Goal: Information Seeking & Learning: Learn about a topic

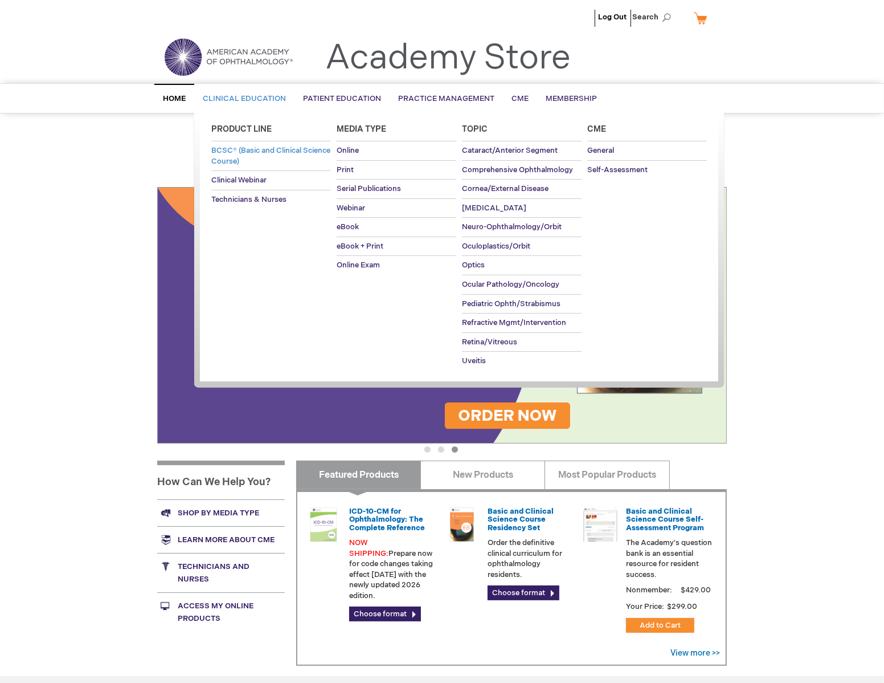
type input "MJTsang"
click at [287, 150] on span "BCSC® (Basic and Clinical Science Course)" at bounding box center [270, 156] width 119 height 20
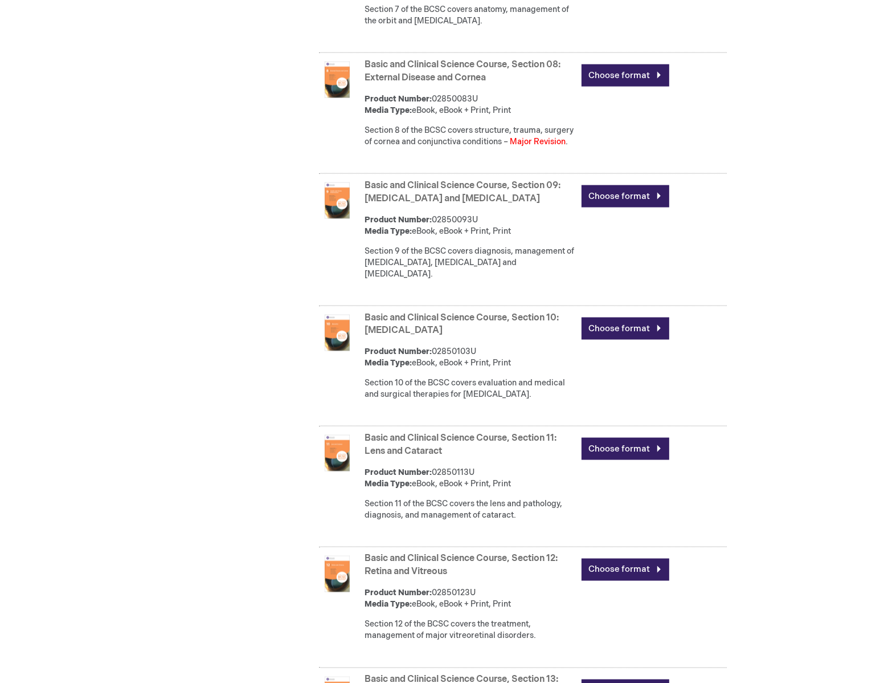
scroll to position [1551, 0]
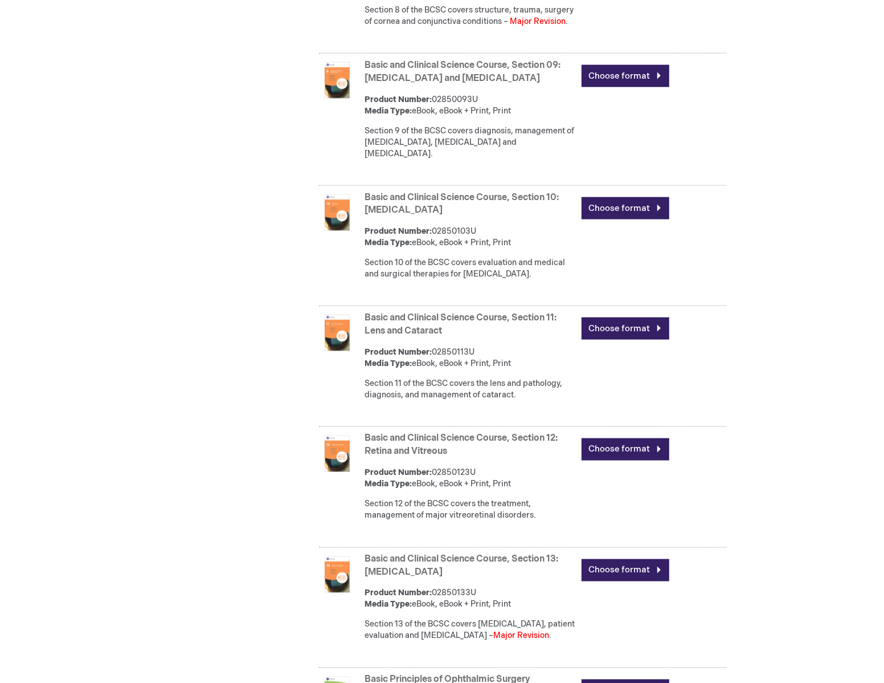
type input "MJTsang"
click at [407, 554] on link "Basic and Clinical Science Course, Section 13: Refractive Surgery" at bounding box center [462, 566] width 194 height 24
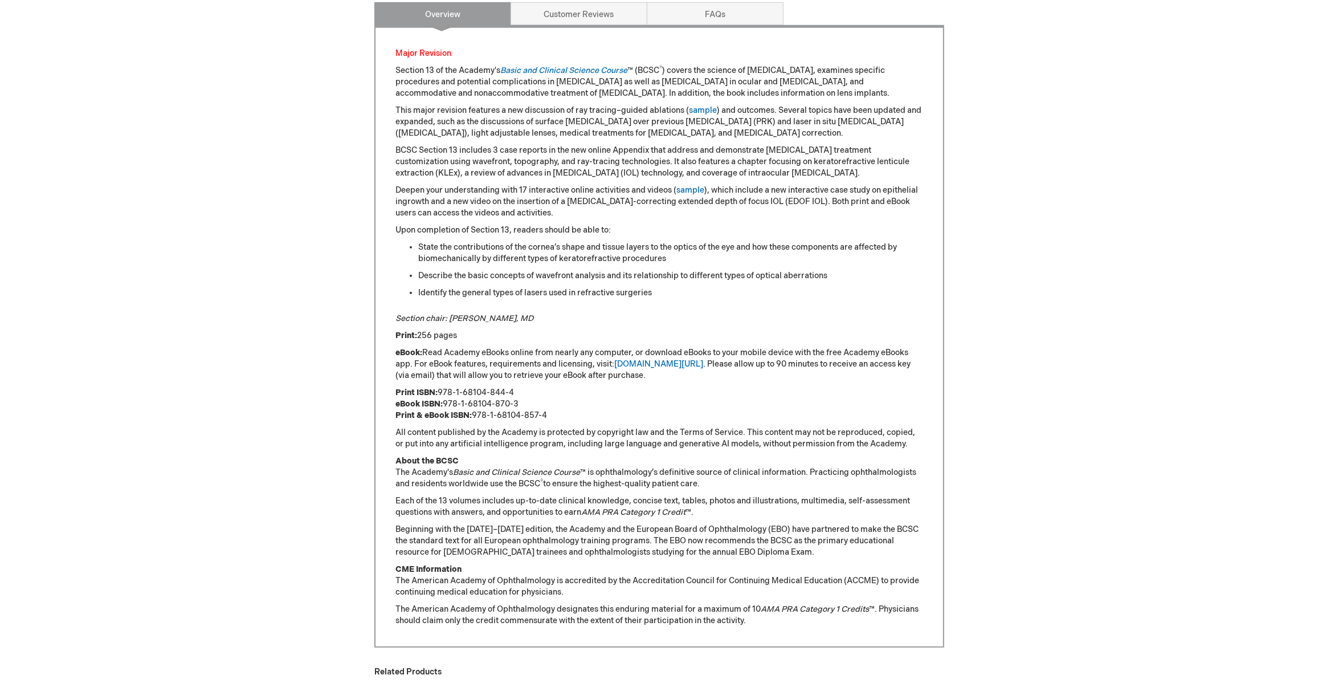
scroll to position [380, 0]
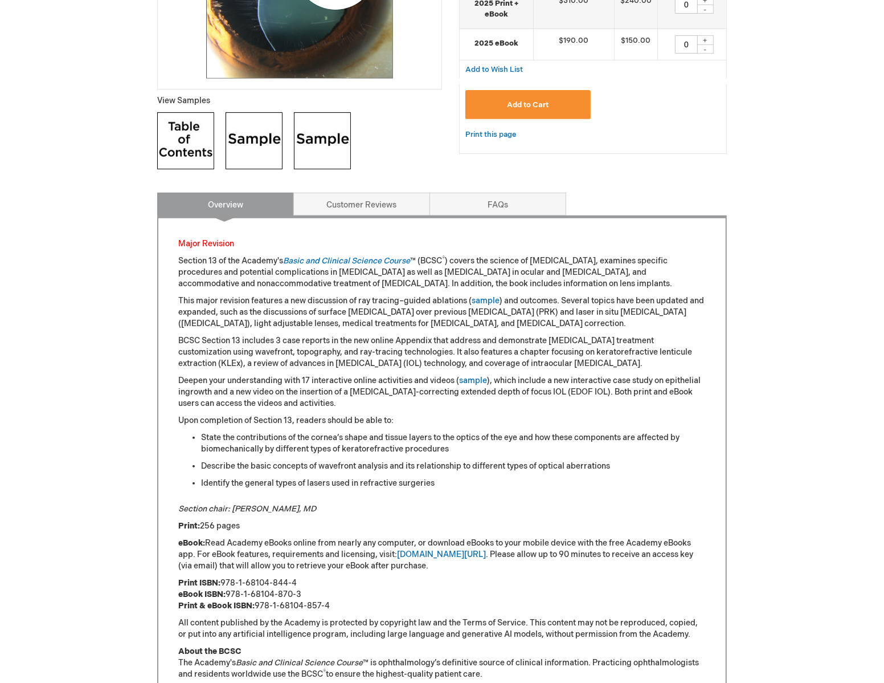
type input "MJTsang"
click at [259, 136] on img at bounding box center [254, 140] width 57 height 57
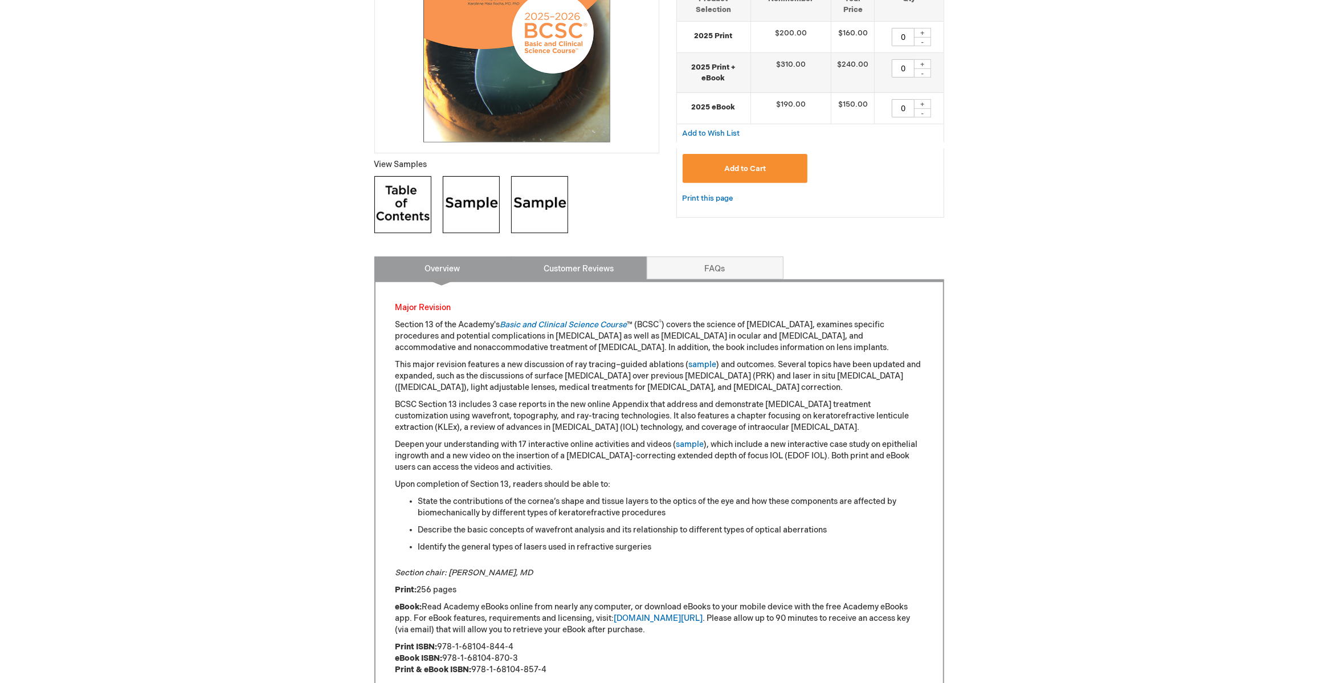
scroll to position [316, 0]
click at [556, 218] on img at bounding box center [539, 204] width 57 height 57
click at [712, 362] on link "sample" at bounding box center [703, 364] width 28 height 10
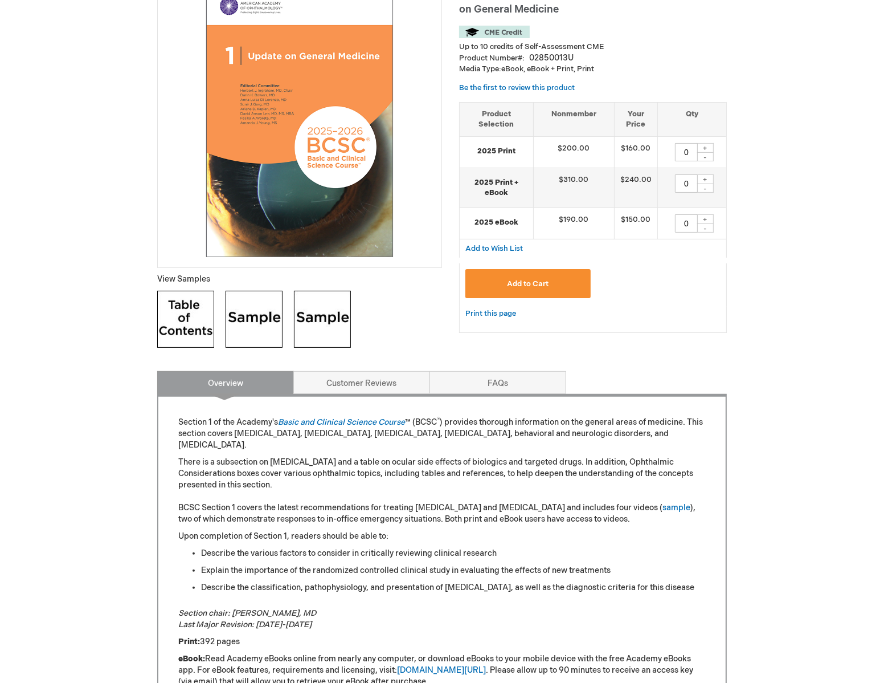
type input "MJTsang"
click at [344, 312] on img at bounding box center [322, 319] width 57 height 57
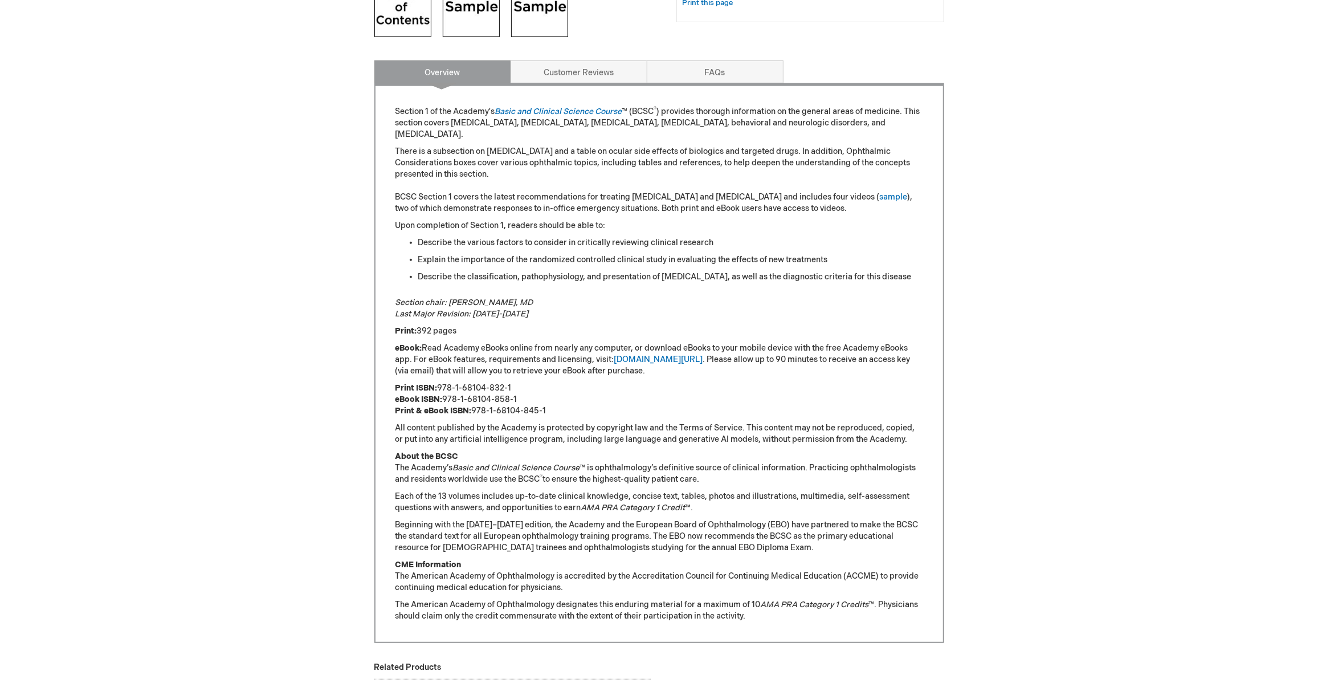
scroll to position [379, 0]
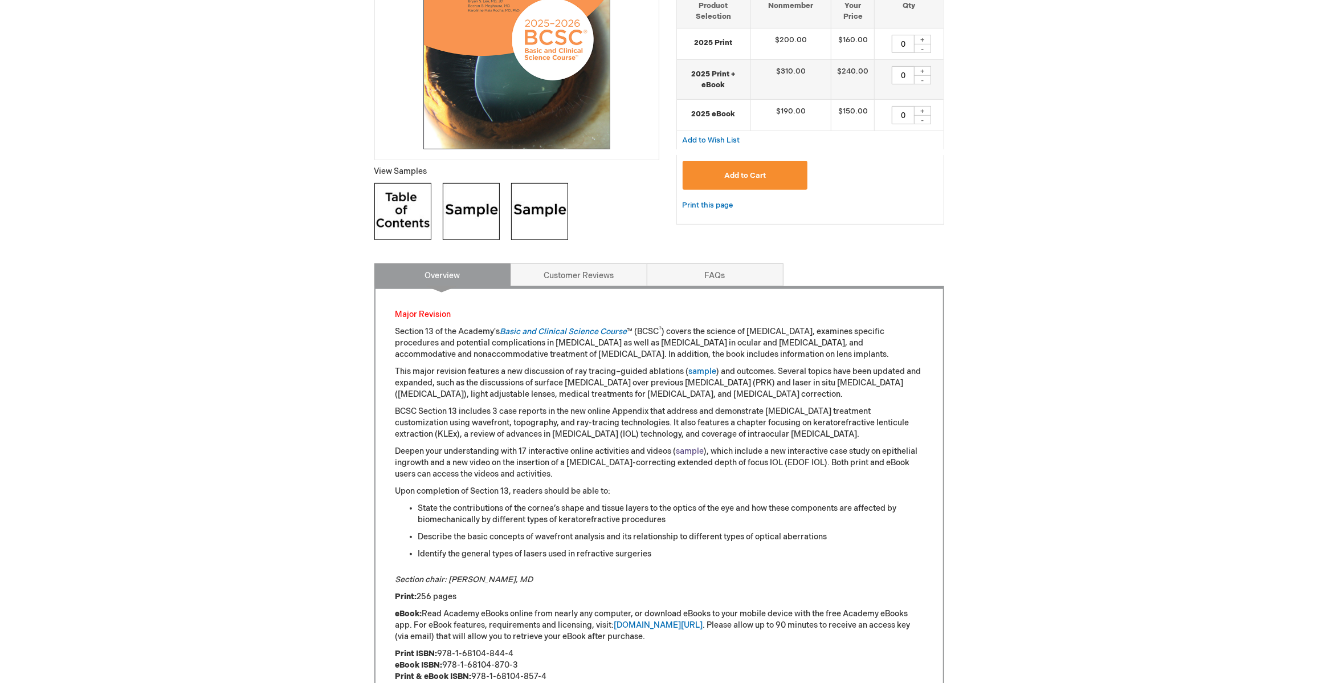
type input "MJTsang"
click at [684, 451] on link "sample" at bounding box center [690, 451] width 28 height 10
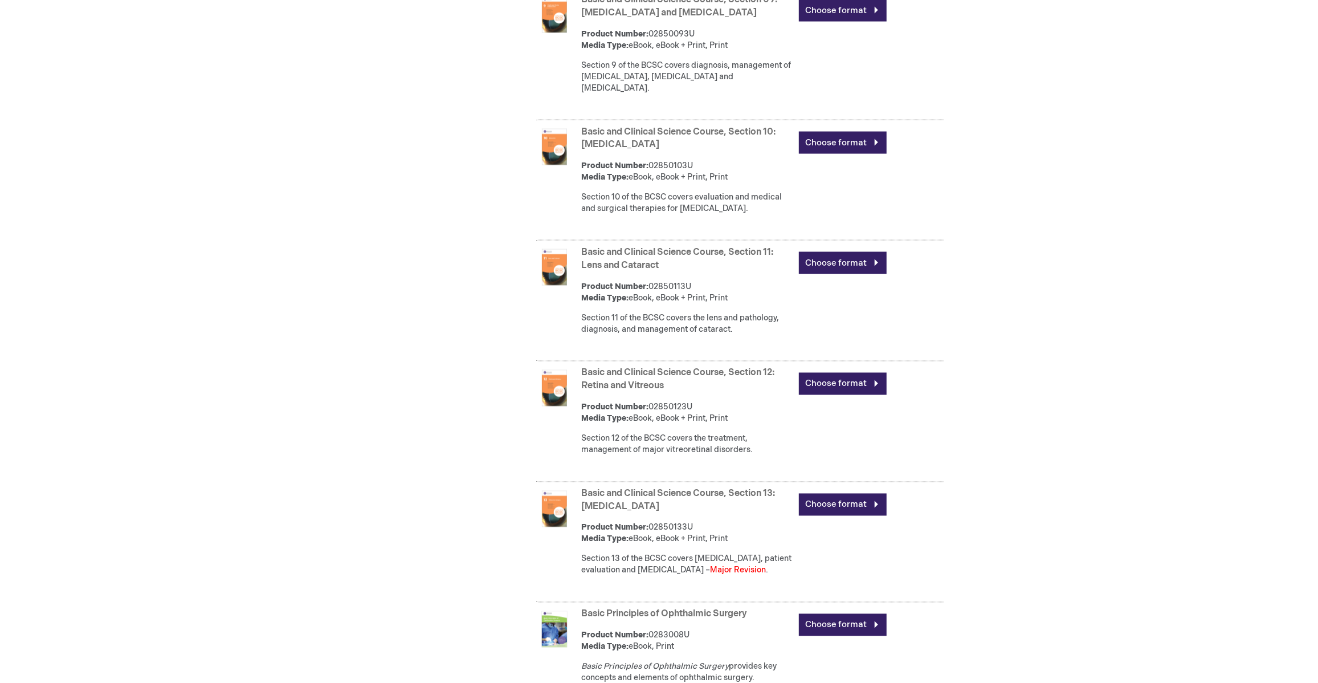
scroll to position [1620, 0]
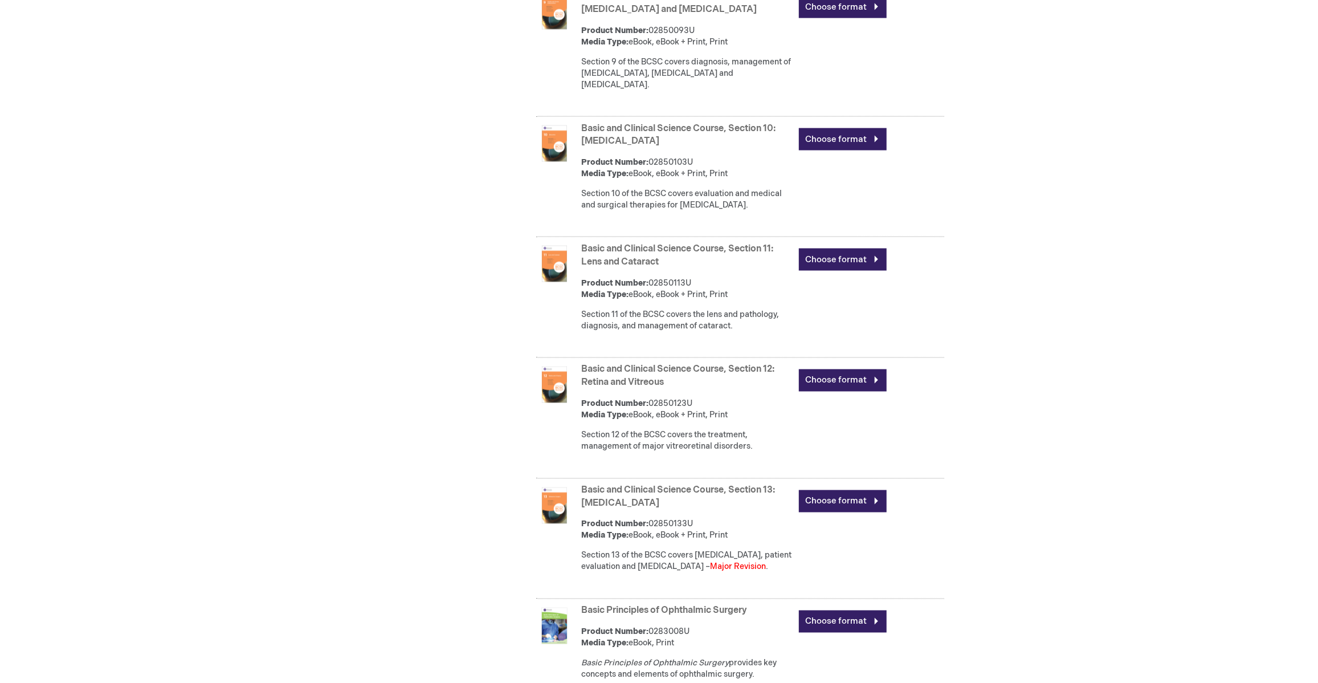
type input "MJTsang"
click at [743, 485] on link "Basic and Clinical Science Course, Section 13: [MEDICAL_DATA]" at bounding box center [679, 497] width 194 height 24
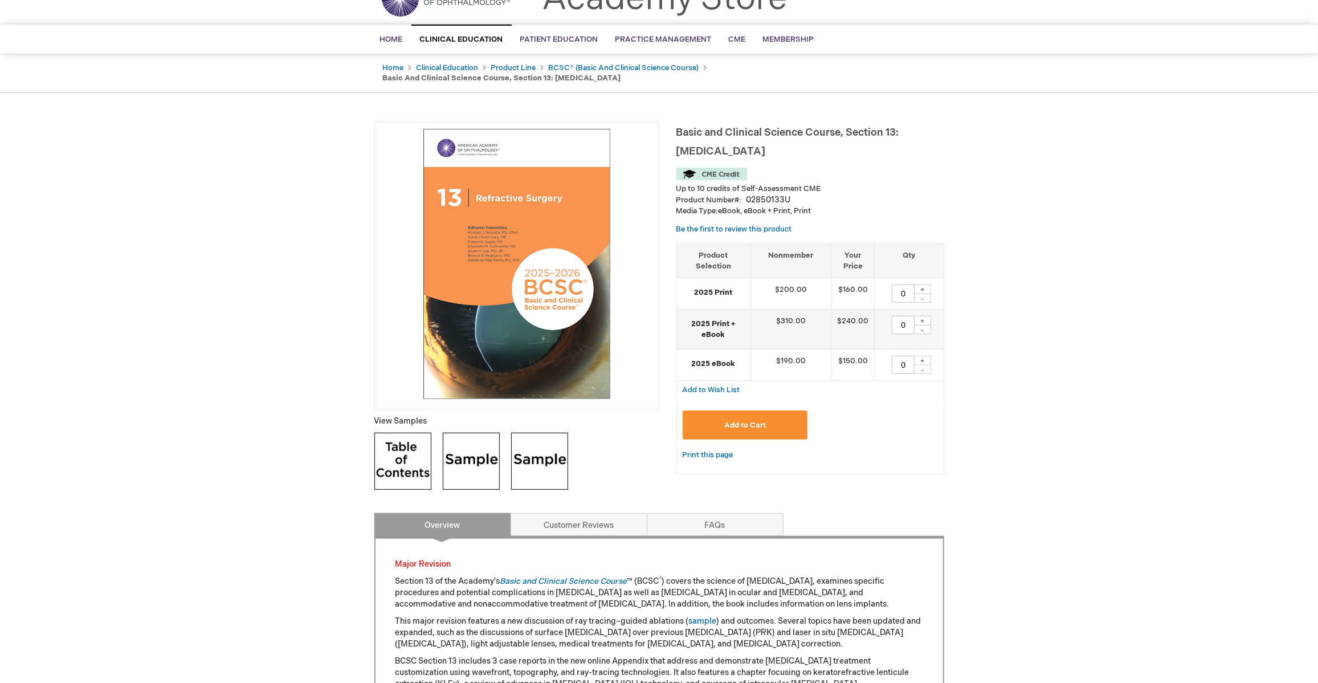
scroll to position [127, 0]
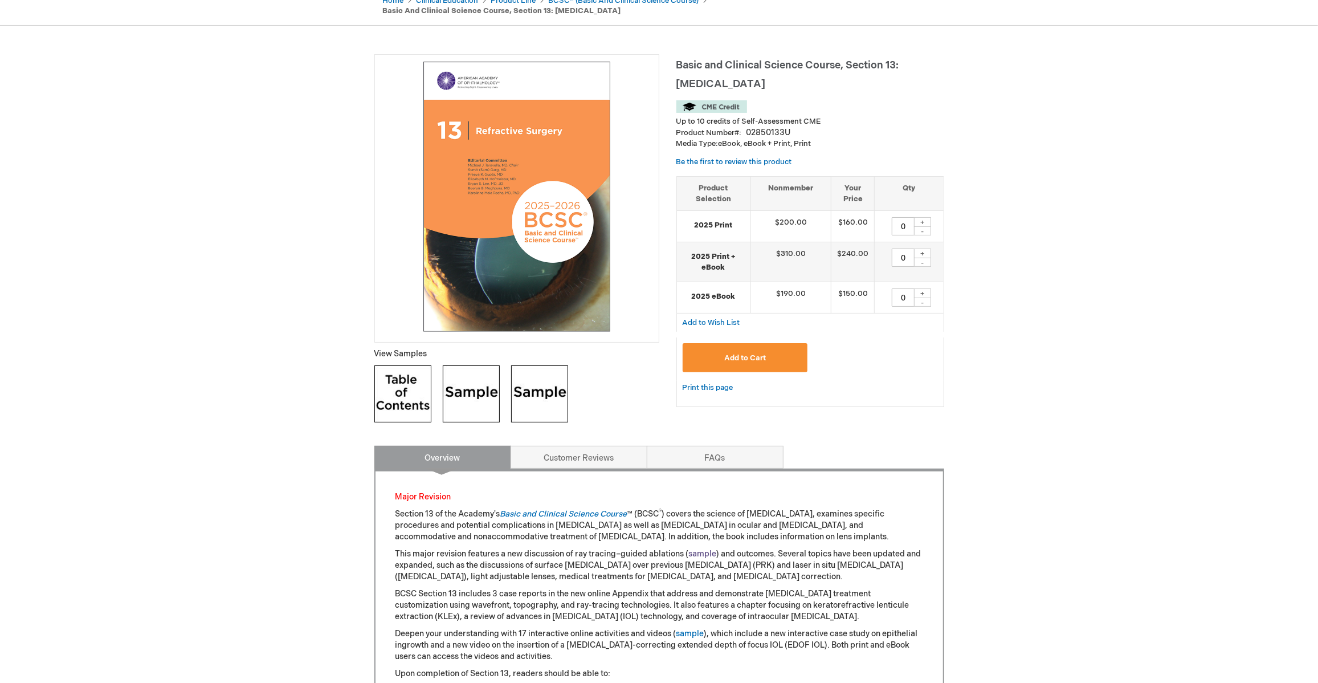
type input "MJTsang"
click at [697, 550] on link "sample" at bounding box center [703, 554] width 28 height 10
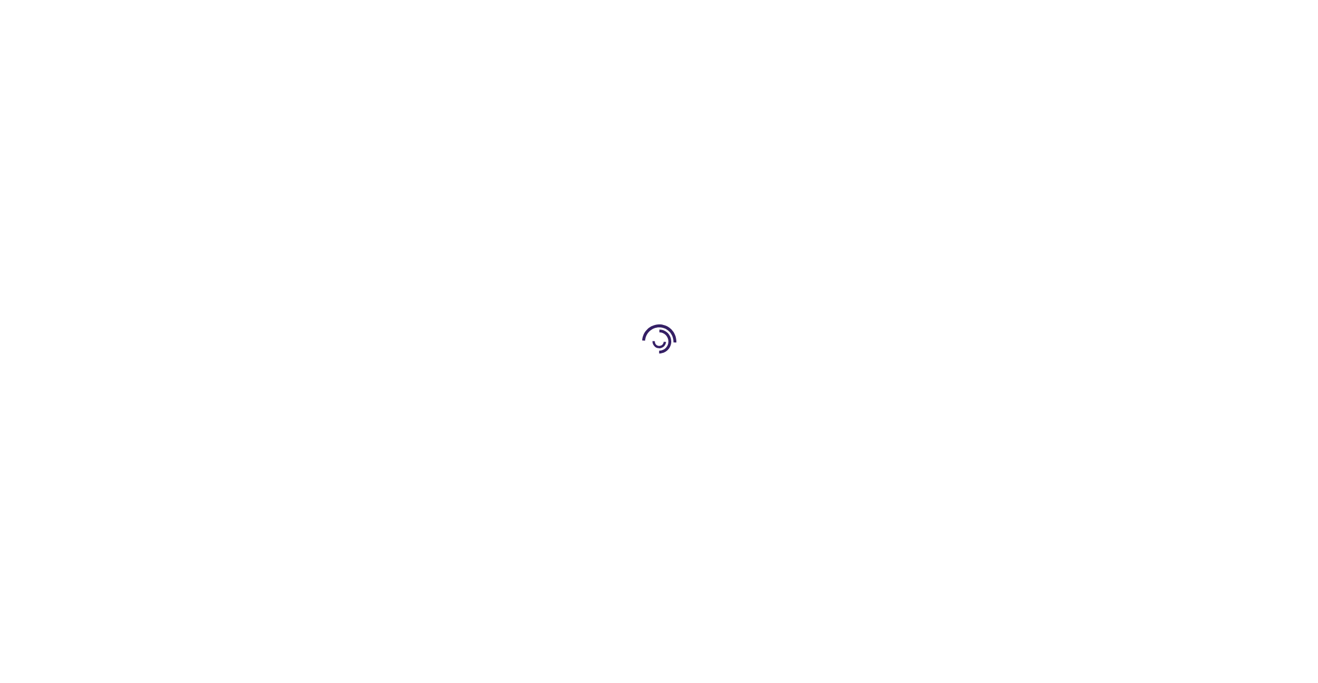
type input "0"
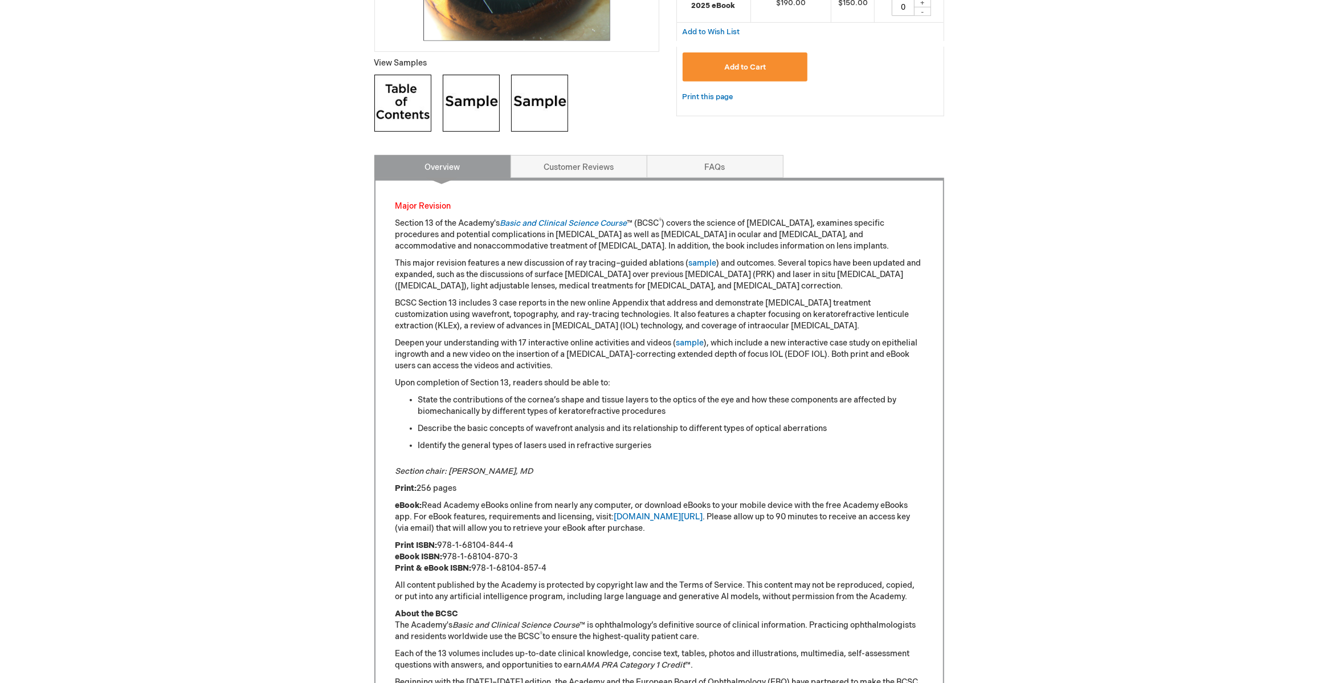
scroll to position [607, 0]
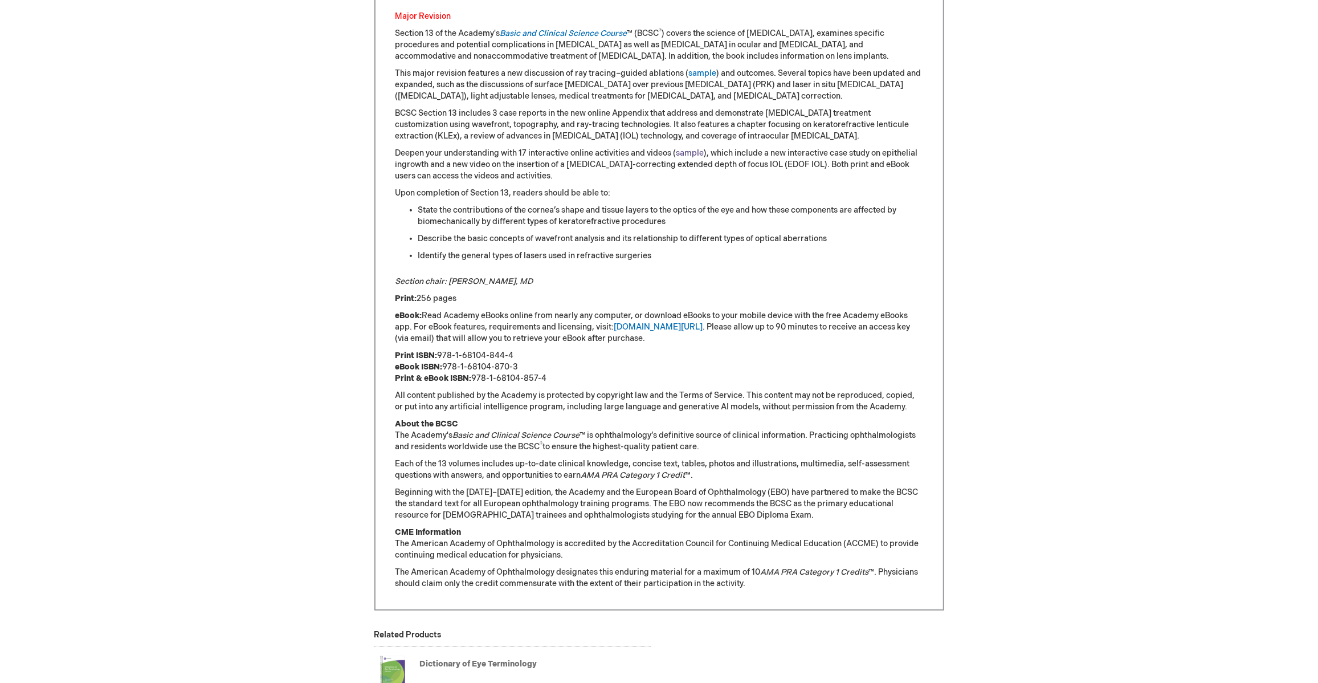
type input "MJTsang"
click at [691, 152] on link "sample" at bounding box center [690, 153] width 28 height 10
type input "MJTsang"
click at [680, 152] on link "sample" at bounding box center [690, 153] width 28 height 10
click at [692, 156] on link "sample" at bounding box center [690, 153] width 28 height 10
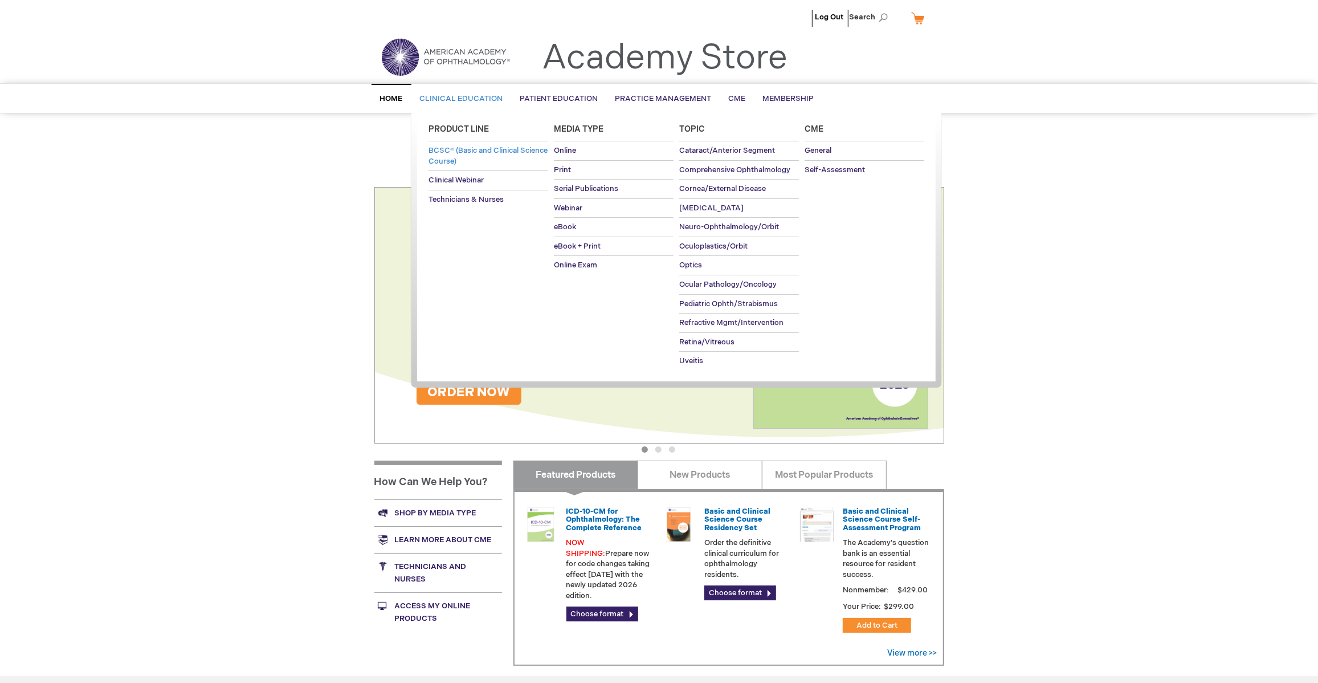
type input "MJTsang"
click at [465, 157] on span "BCSC® (Basic and Clinical Science Course)" at bounding box center [488, 156] width 119 height 20
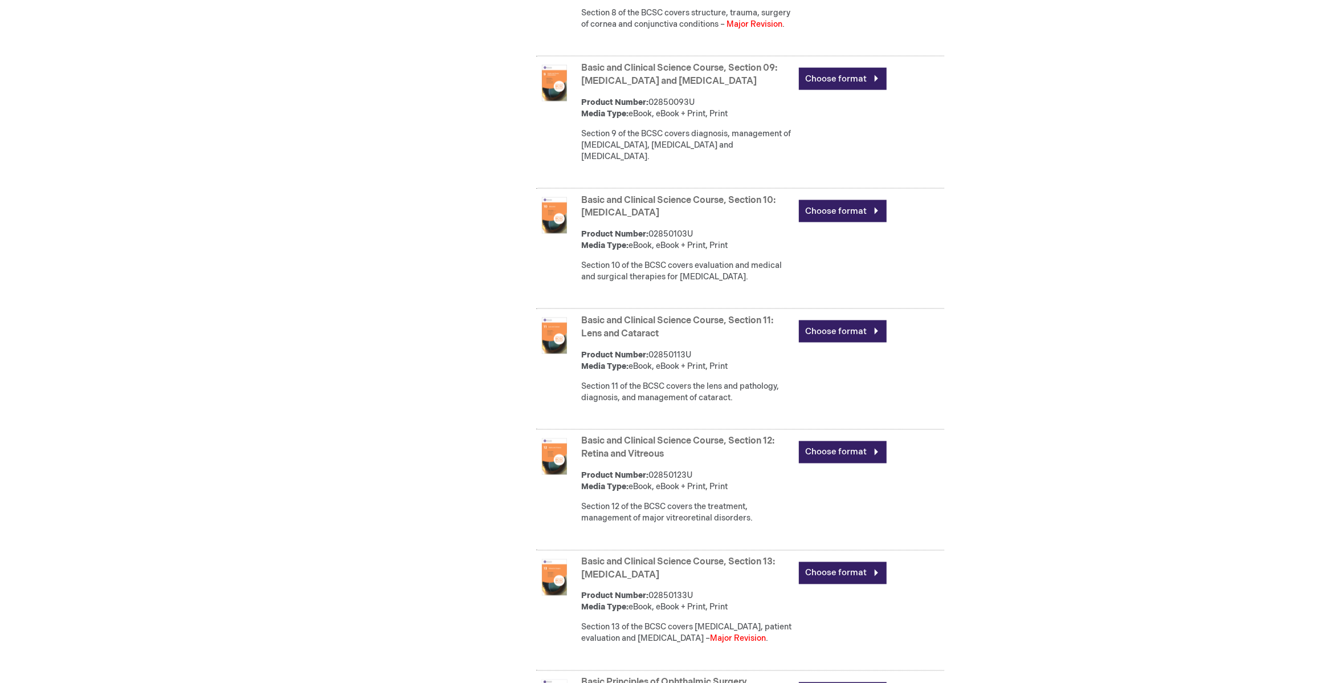
scroll to position [1551, 0]
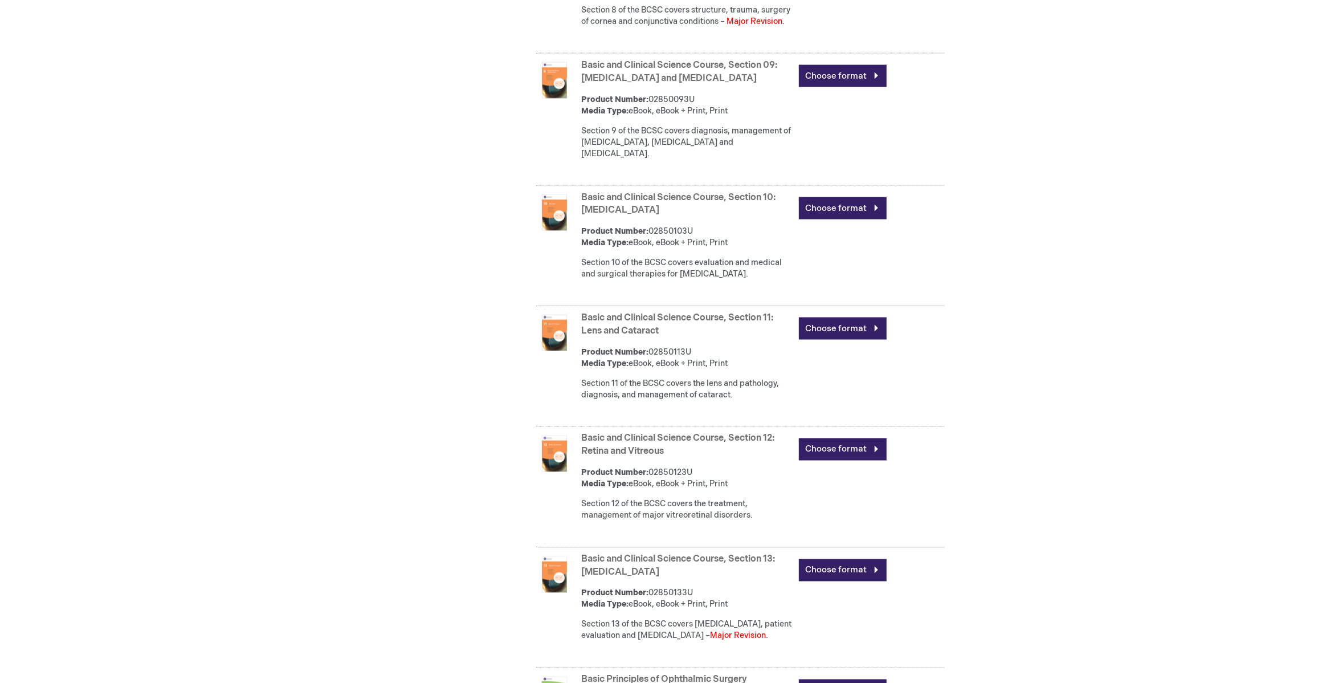
type input "MJTsang"
click at [684, 554] on link "Basic and Clinical Science Course, Section 13: Refractive Surgery" at bounding box center [679, 566] width 194 height 24
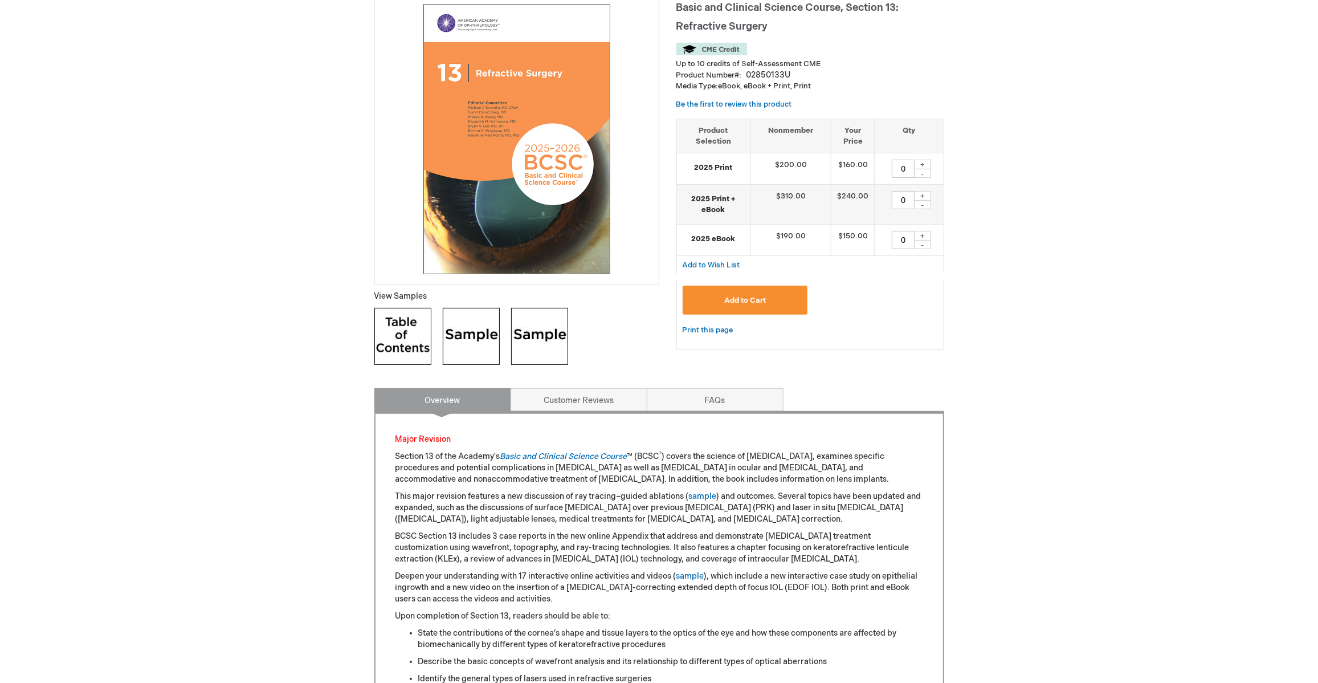
scroll to position [190, 0]
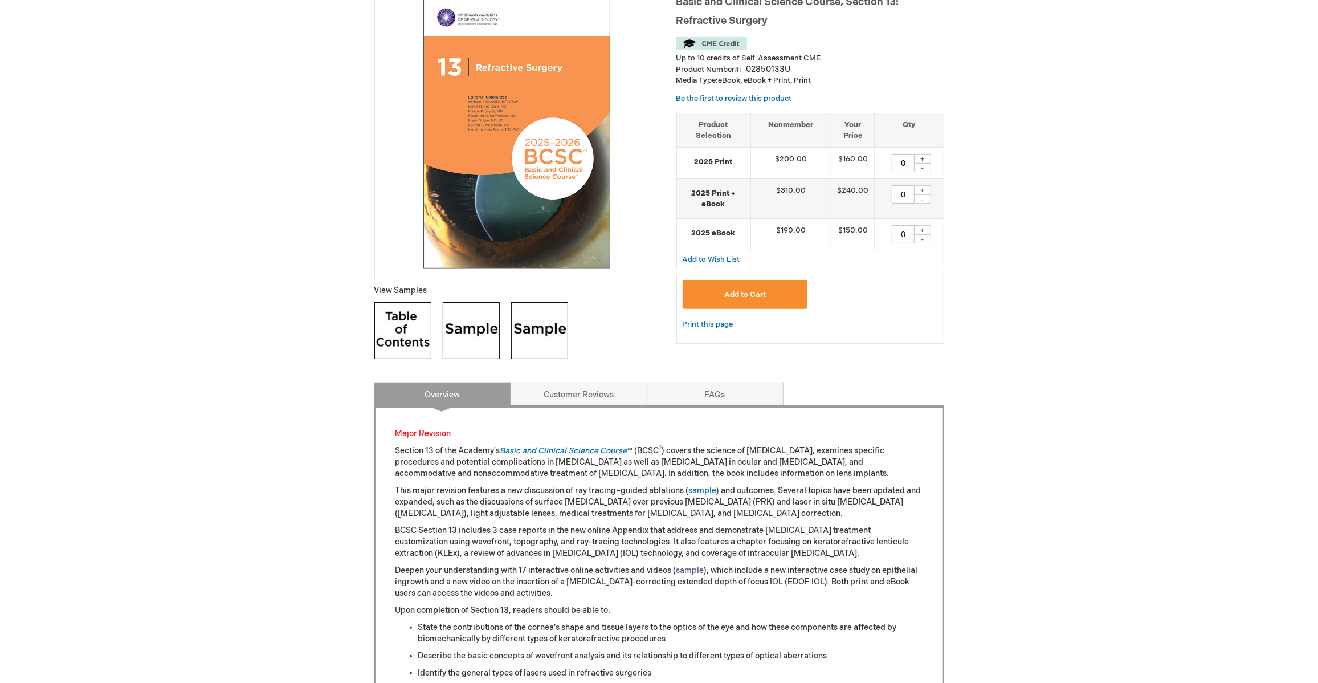
type input "MJTsang"
click at [690, 569] on link "sample" at bounding box center [690, 570] width 28 height 10
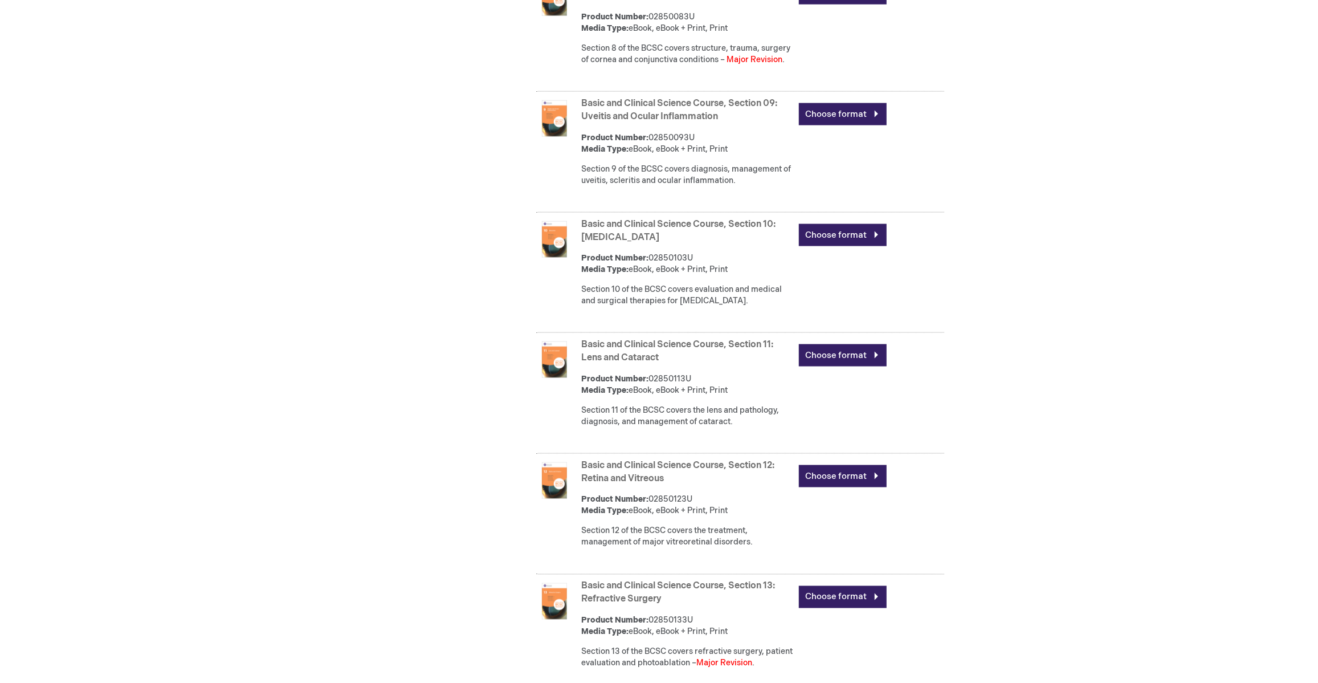
scroll to position [1556, 0]
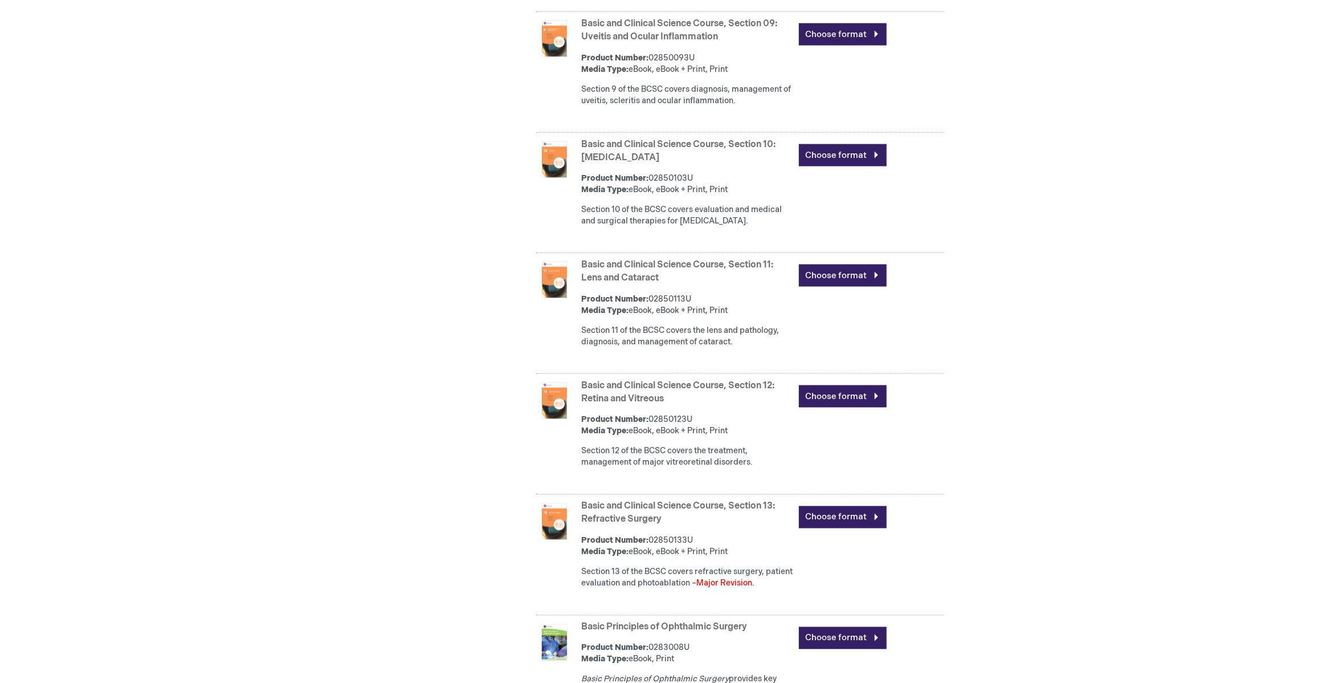
type input "MJTsang"
click at [647, 525] on link "Basic and Clinical Science Course, Section 13: Refractive Surgery" at bounding box center [679, 513] width 194 height 24
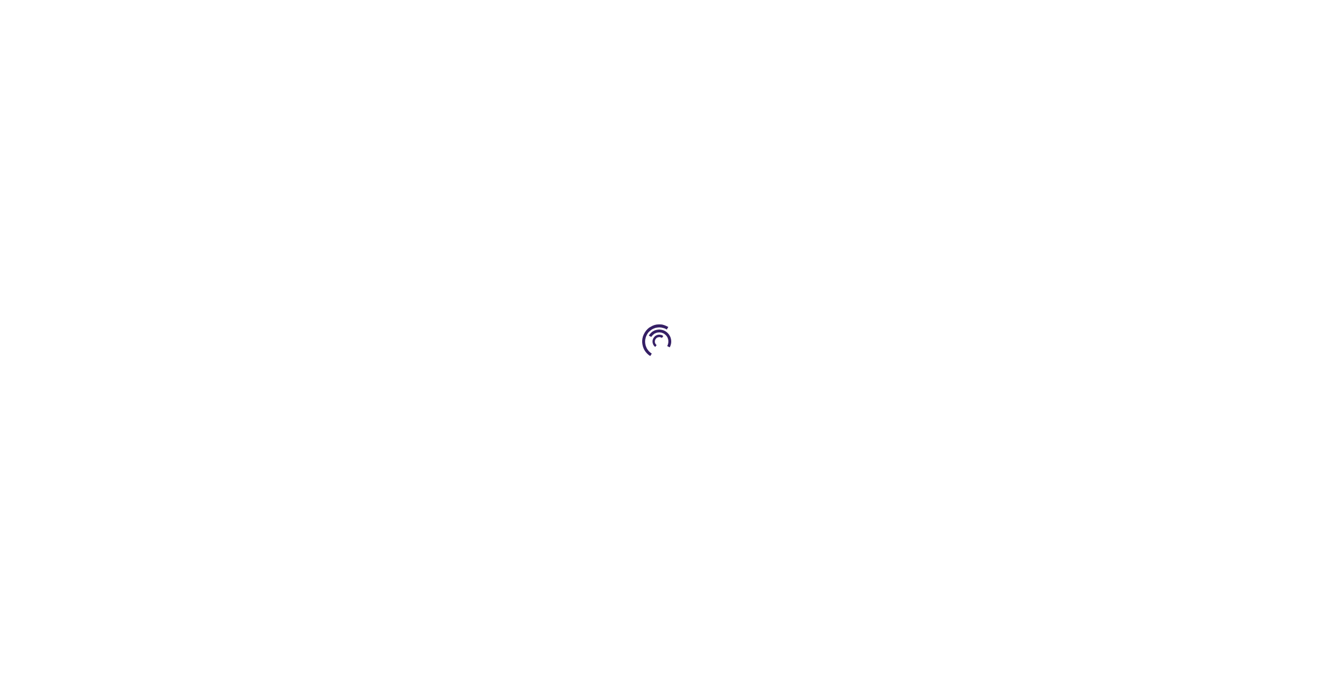
type input "0"
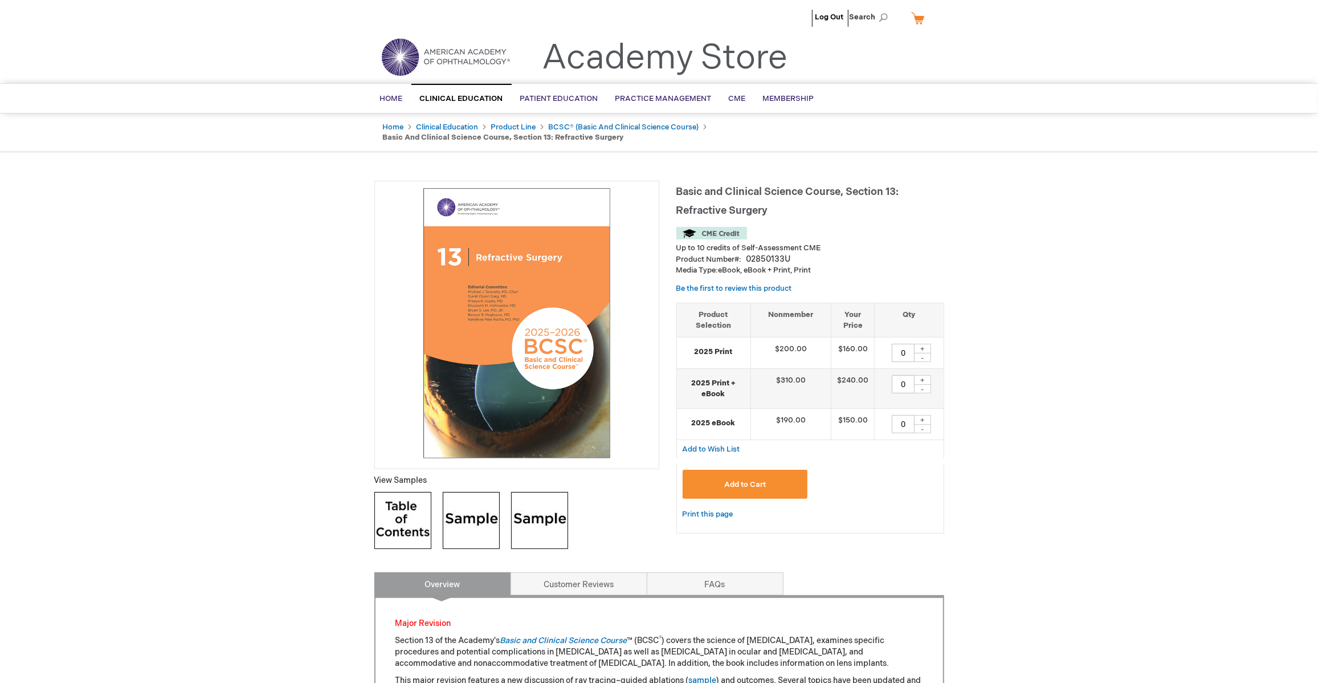
type input "MJTsang"
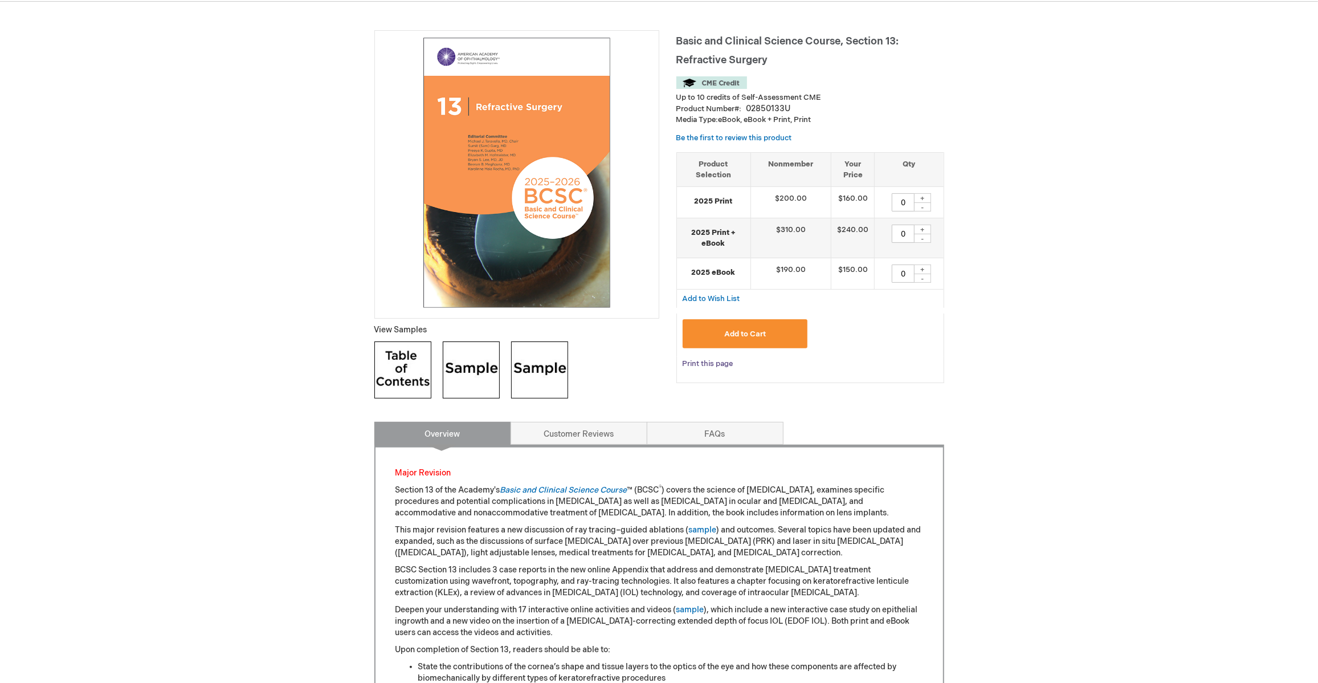
scroll to position [190, 0]
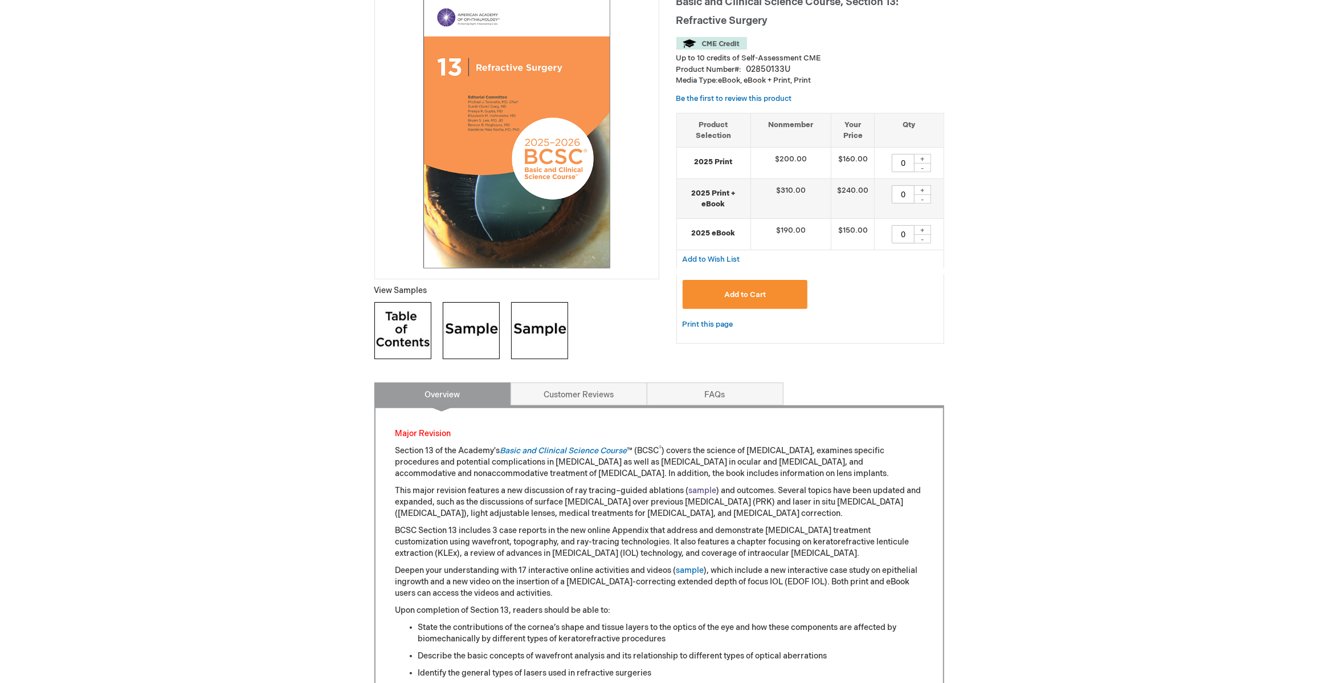
click at [692, 487] on link "sample" at bounding box center [703, 491] width 28 height 10
type input "MJTsang"
click at [697, 487] on link "sample" at bounding box center [703, 491] width 28 height 10
